Goal: Navigation & Orientation: Go to known website

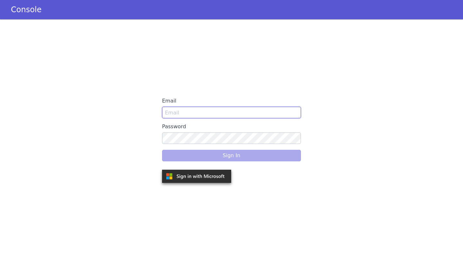
click at [232, 112] on input "Email" at bounding box center [231, 113] width 139 height 12
type input "[PERSON_NAME][EMAIL_ADDRESS]"
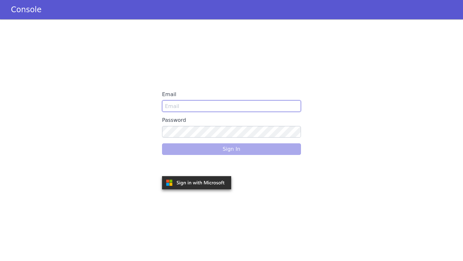
click at [220, 102] on input "Email" at bounding box center [231, 106] width 139 height 12
type input "[PERSON_NAME][EMAIL_ADDRESS]"
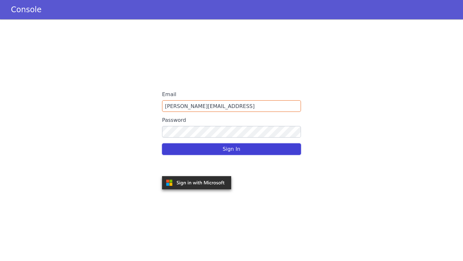
click at [223, 152] on button "Sign In" at bounding box center [231, 149] width 139 height 12
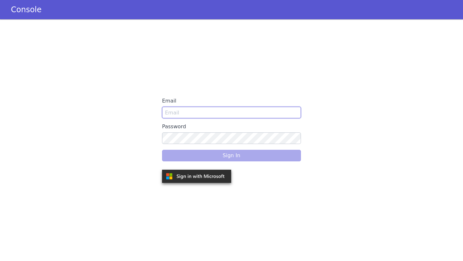
click at [228, 113] on input "Email" at bounding box center [231, 113] width 139 height 12
type input "admin@skit.ai"
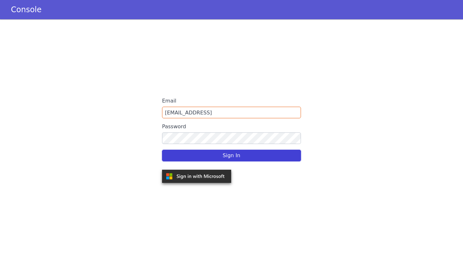
click at [225, 153] on button "Sign In" at bounding box center [231, 156] width 139 height 12
